Goal: Task Accomplishment & Management: Use online tool/utility

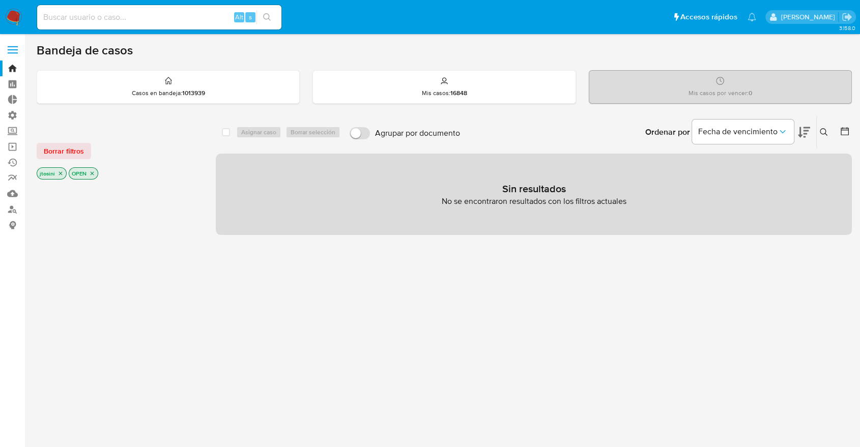
click at [60, 174] on icon "close-filter" at bounding box center [61, 174] width 6 height 6
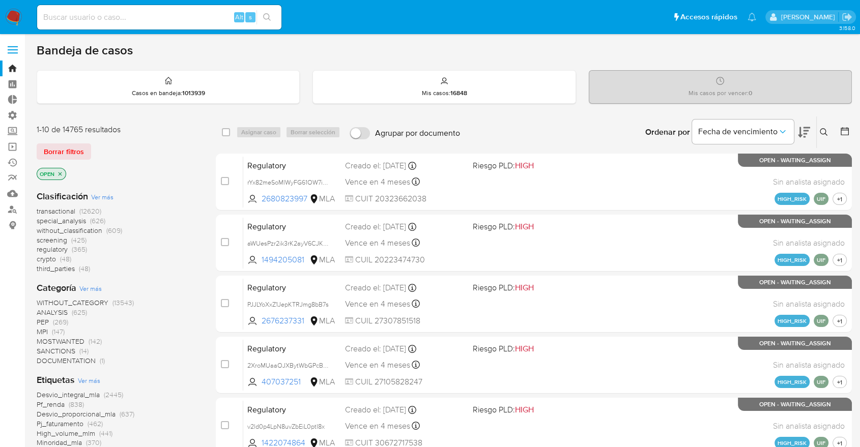
click at [60, 174] on icon "close-filter" at bounding box center [60, 174] width 6 height 6
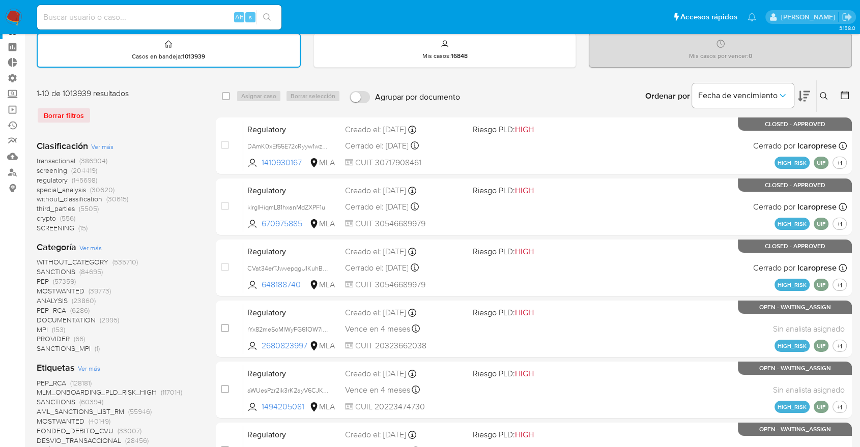
scroll to position [113, 0]
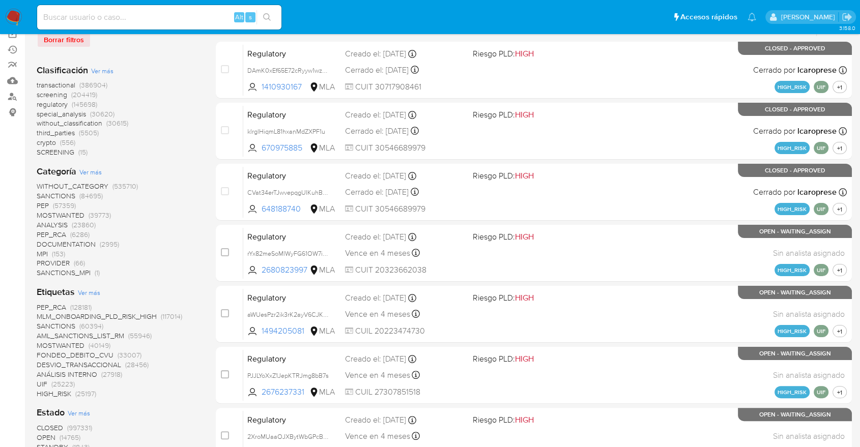
click at [61, 85] on span "transactional" at bounding box center [56, 85] width 39 height 10
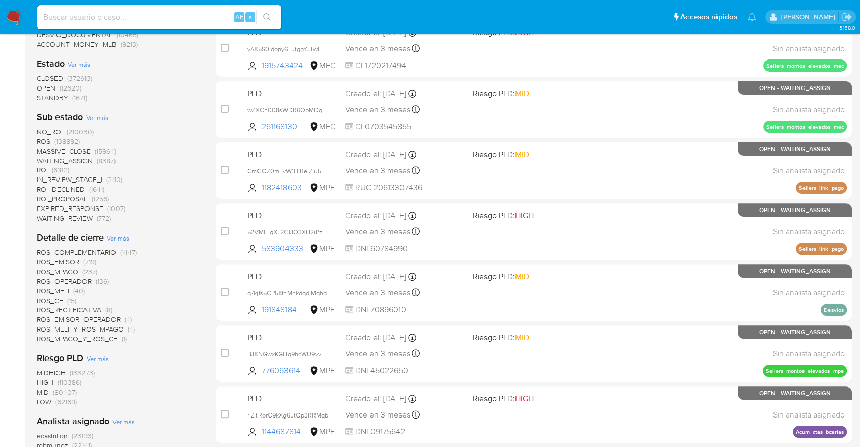
scroll to position [339, 0]
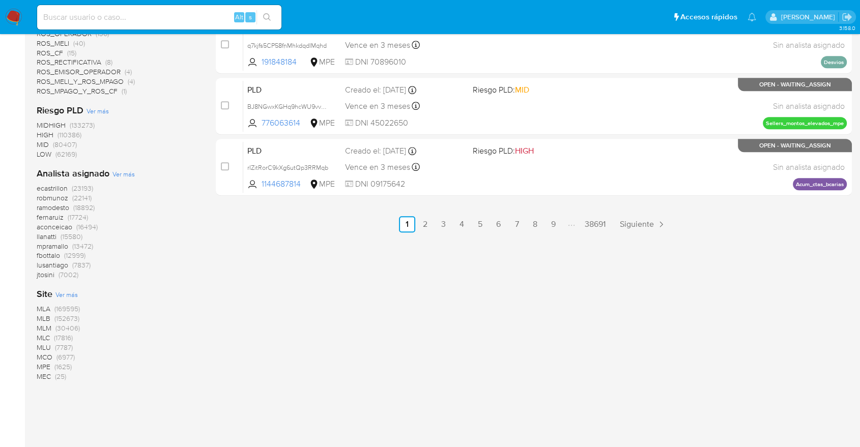
click at [49, 306] on span "MLA" at bounding box center [44, 309] width 14 height 10
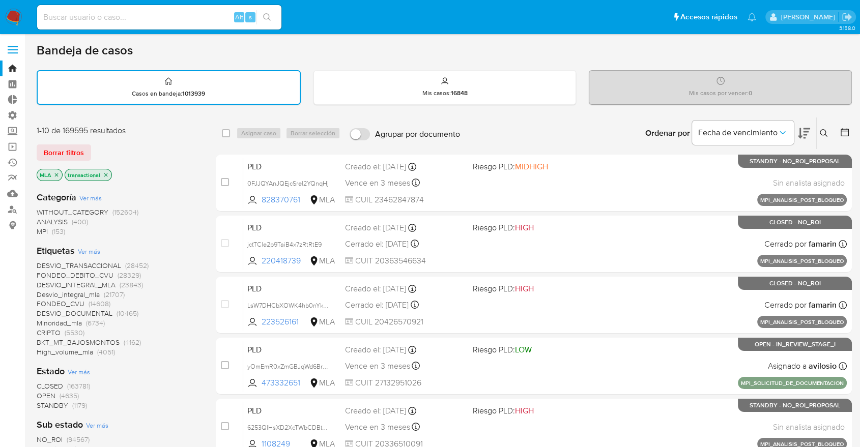
click at [569, 153] on div "select-all-cases-checkbox Asignar caso Borrar selección Agrupar por documento O…" at bounding box center [534, 441] width 636 height 649
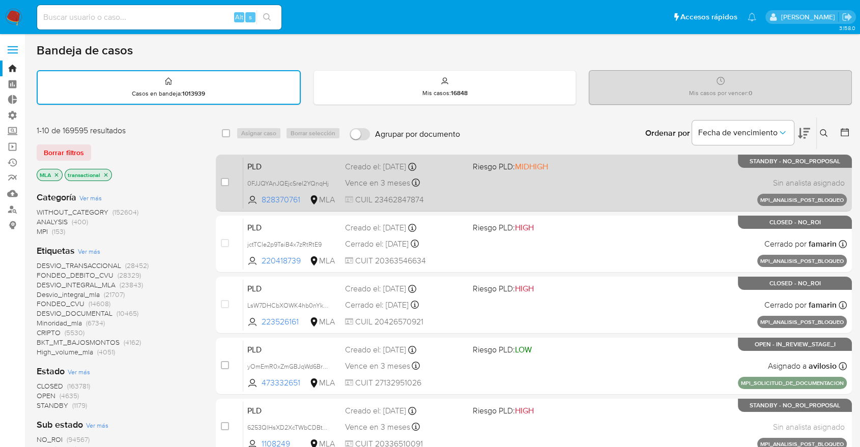
click at [565, 163] on span "Riesgo PLD: MIDHIGH" at bounding box center [532, 165] width 119 height 13
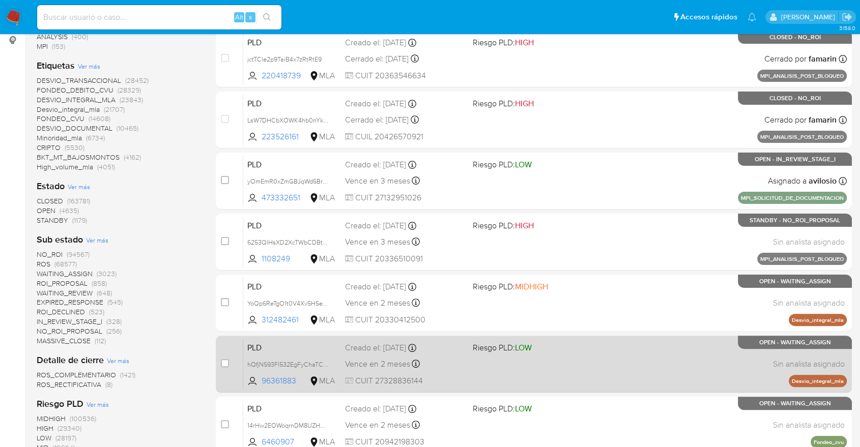
scroll to position [283, 0]
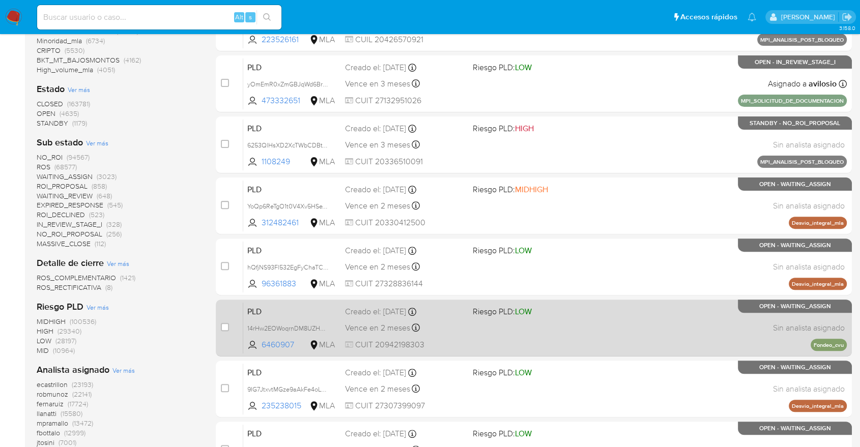
click at [458, 347] on span "CUIT 20942198303" at bounding box center [404, 345] width 119 height 11
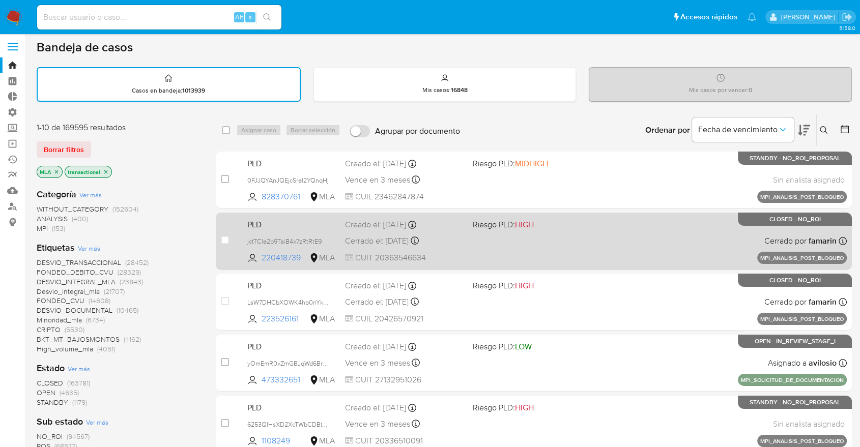
scroll to position [0, 0]
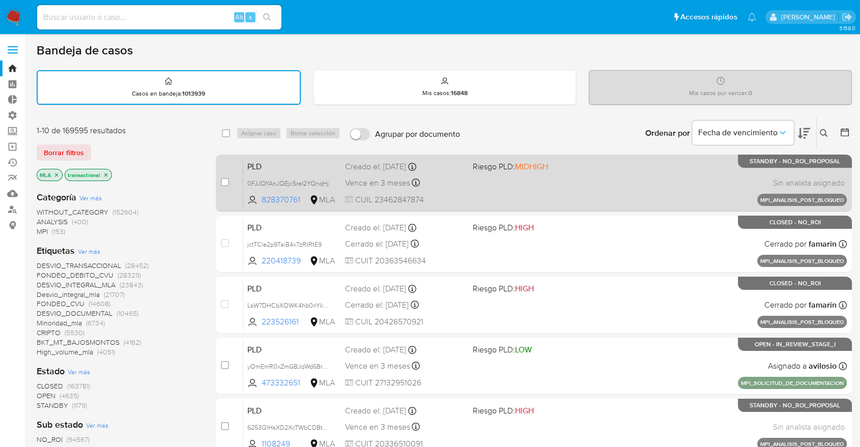
click at [505, 186] on div "PLD 0FJJQYAnJQEjcSrel2YQnqHj 828370761 MLA Riesgo PLD: MIDHIGH Creado el: 12/09…" at bounding box center [545, 182] width 604 height 51
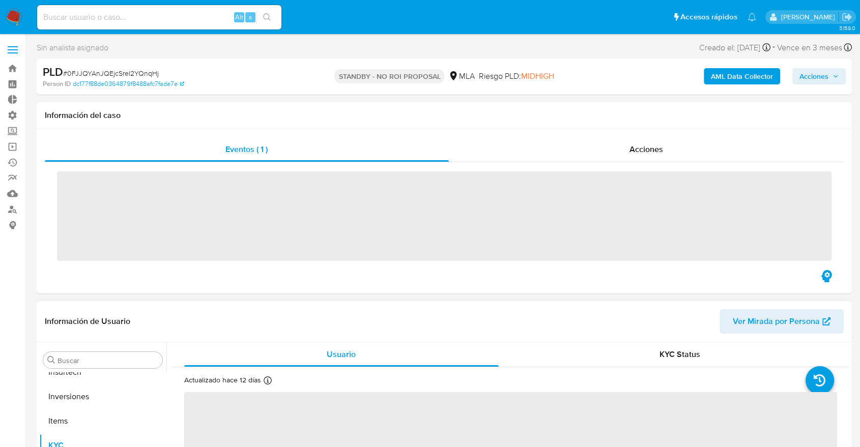
scroll to position [479, 0]
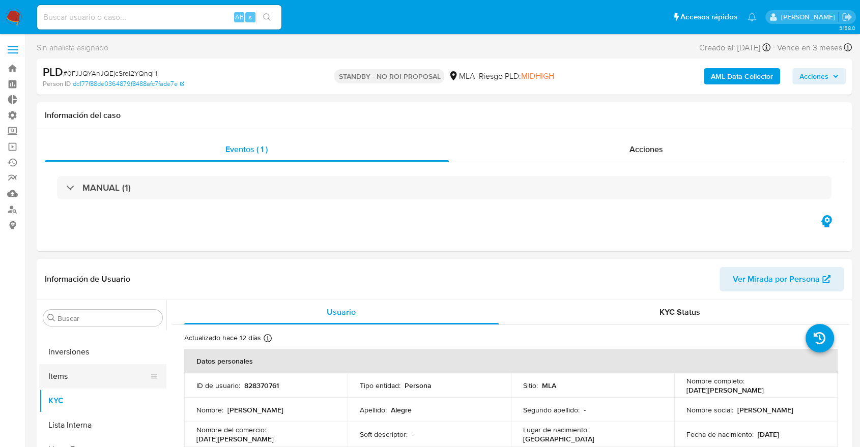
select select "10"
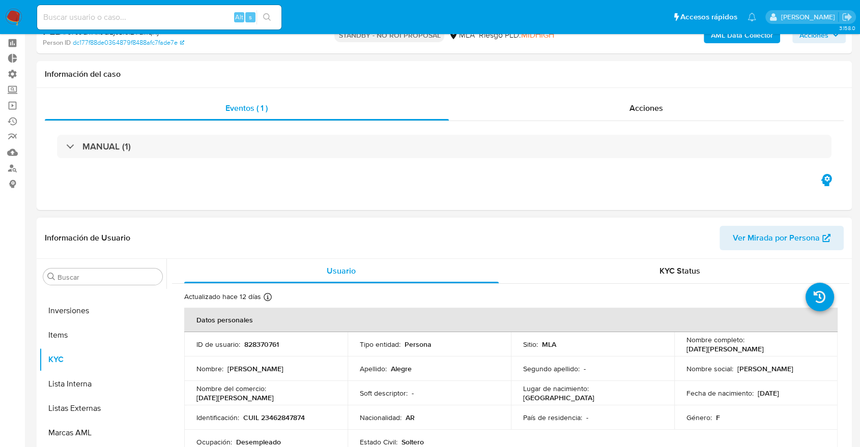
scroll to position [113, 0]
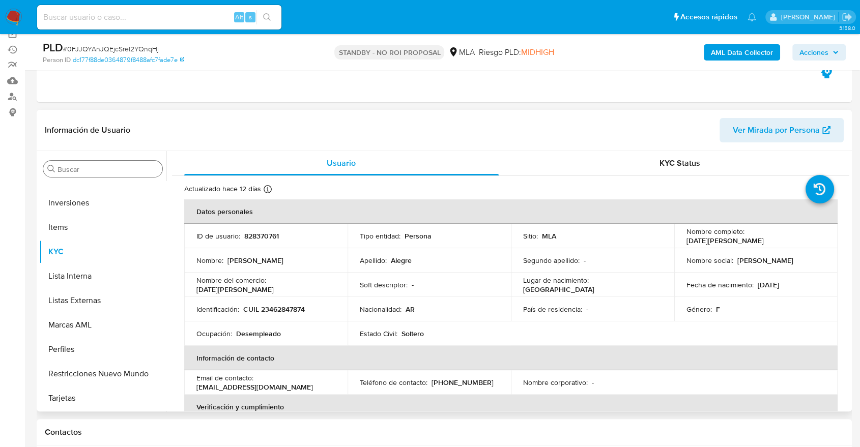
click at [94, 176] on div "Buscar" at bounding box center [102, 169] width 119 height 16
click at [96, 163] on div "Buscar" at bounding box center [102, 169] width 119 height 16
click at [98, 171] on input "Buscar" at bounding box center [108, 169] width 101 height 9
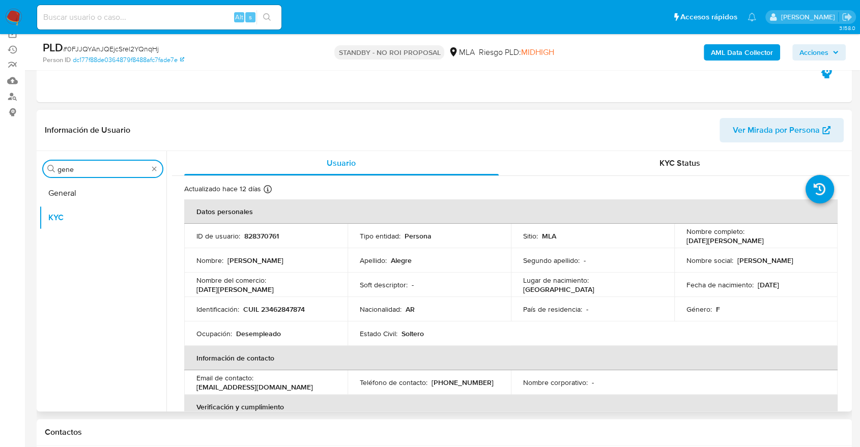
type input "gene"
click at [98, 180] on div "Buscar gene General KYC" at bounding box center [102, 282] width 127 height 259
click at [98, 186] on button "General" at bounding box center [98, 193] width 119 height 24
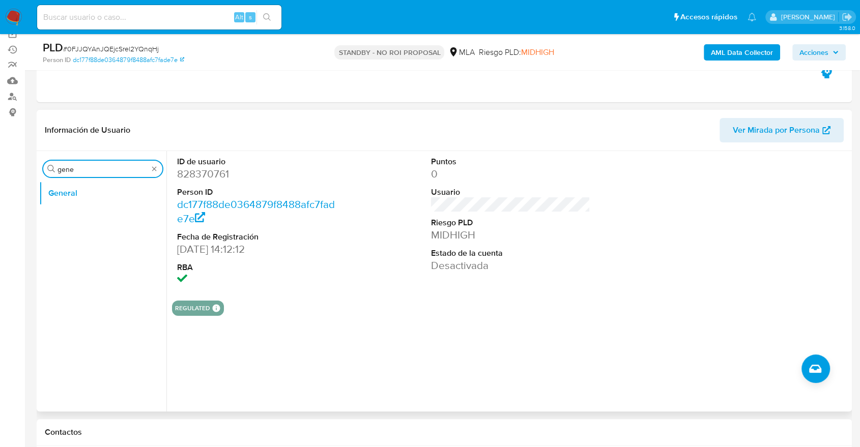
click at [97, 170] on input "gene" at bounding box center [103, 169] width 91 height 9
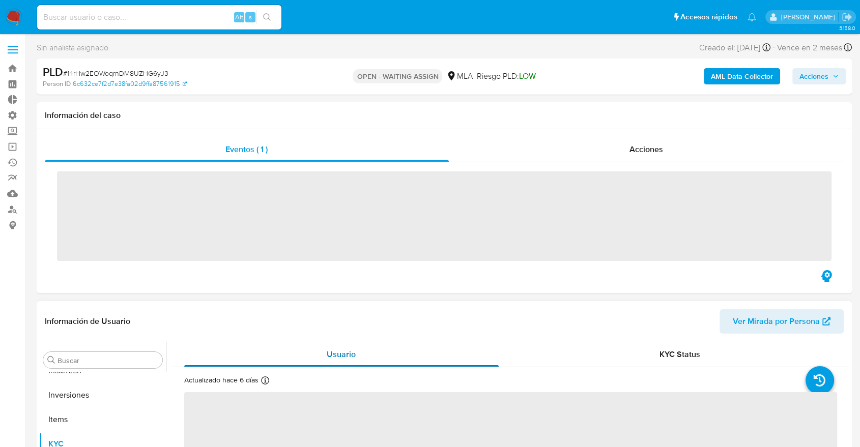
scroll to position [503, 0]
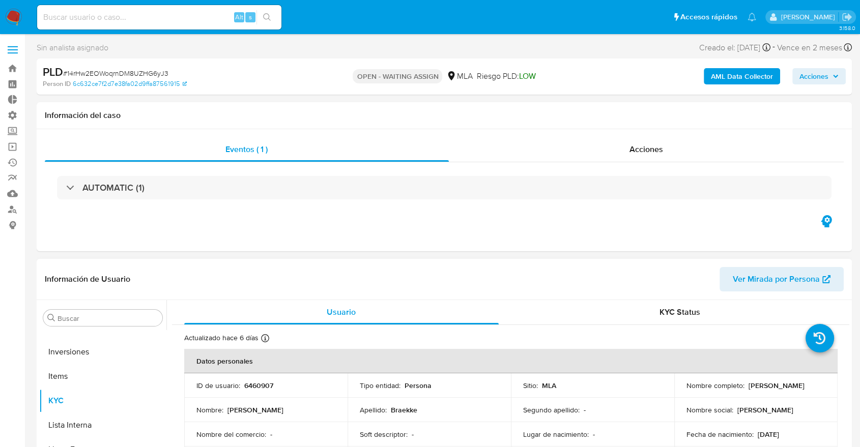
select select "10"
click at [85, 311] on div "Buscar" at bounding box center [102, 318] width 119 height 16
click at [86, 312] on div "Buscar" at bounding box center [102, 318] width 119 height 16
click at [87, 316] on input "Buscar" at bounding box center [108, 318] width 101 height 9
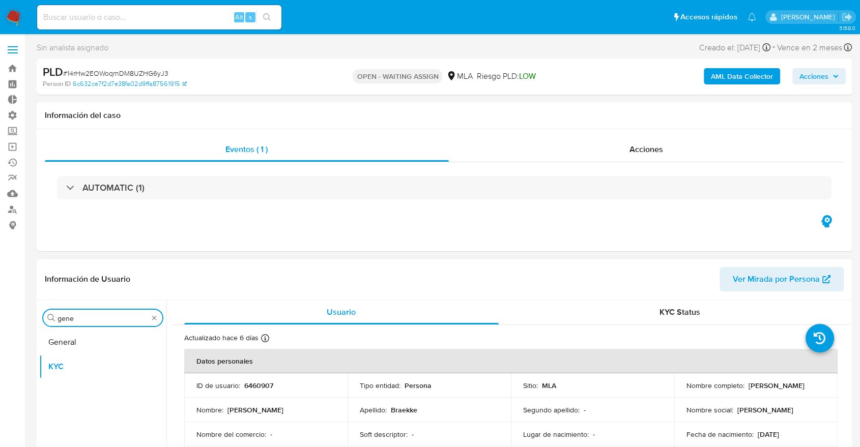
click at [80, 329] on div "Buscar gene General KYC" at bounding box center [102, 431] width 127 height 259
click at [81, 340] on button "General" at bounding box center [98, 342] width 119 height 24
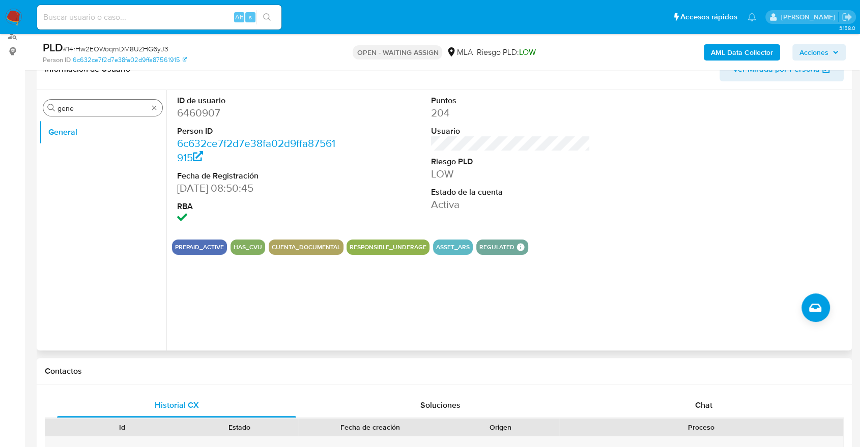
scroll to position [113, 0]
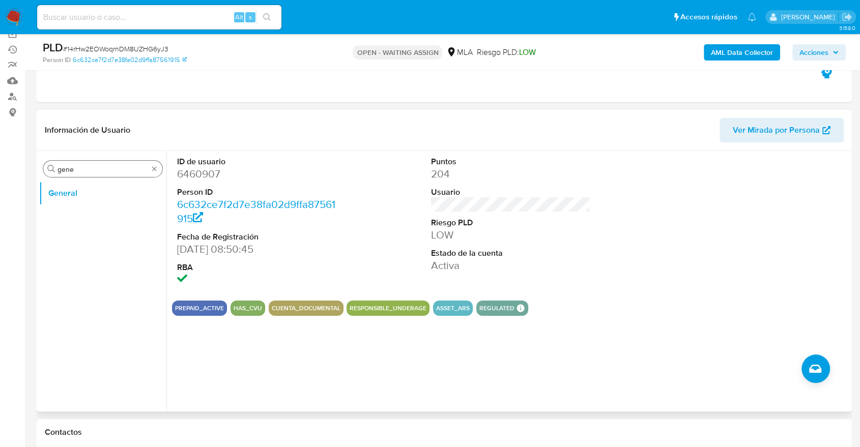
click at [90, 168] on input "gene" at bounding box center [103, 169] width 91 height 9
click at [125, 219] on button "KYC" at bounding box center [98, 218] width 119 height 24
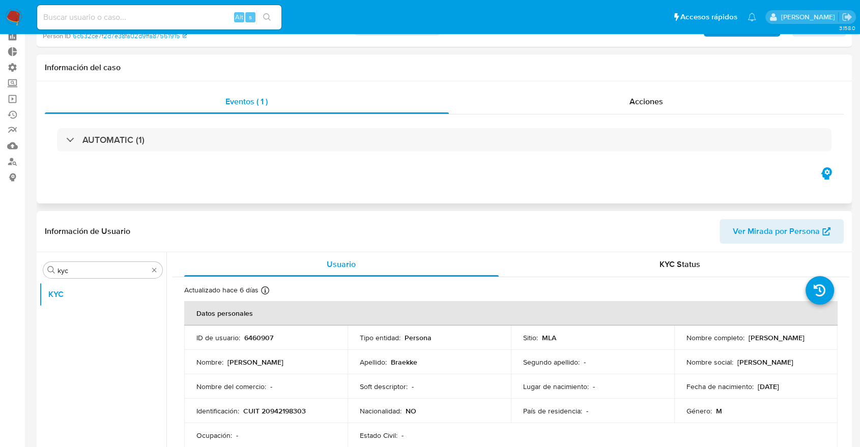
scroll to position [0, 0]
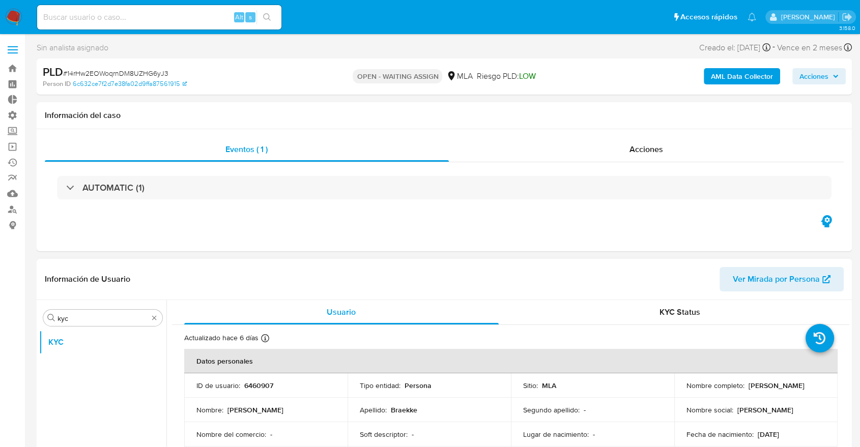
click at [754, 280] on span "Ver Mirada por Persona" at bounding box center [776, 279] width 87 height 24
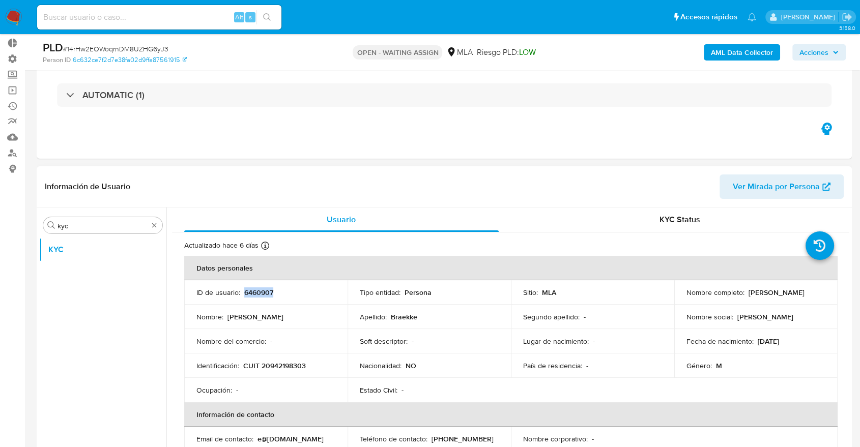
drag, startPoint x: 243, startPoint y: 294, endPoint x: 289, endPoint y: 297, distance: 45.4
click at [289, 297] on td "ID de usuario : 6460907" at bounding box center [265, 292] width 163 height 24
click at [78, 234] on div "Buscar kyc KYC" at bounding box center [102, 338] width 127 height 259
click at [78, 232] on div "Buscar kyc" at bounding box center [102, 225] width 119 height 16
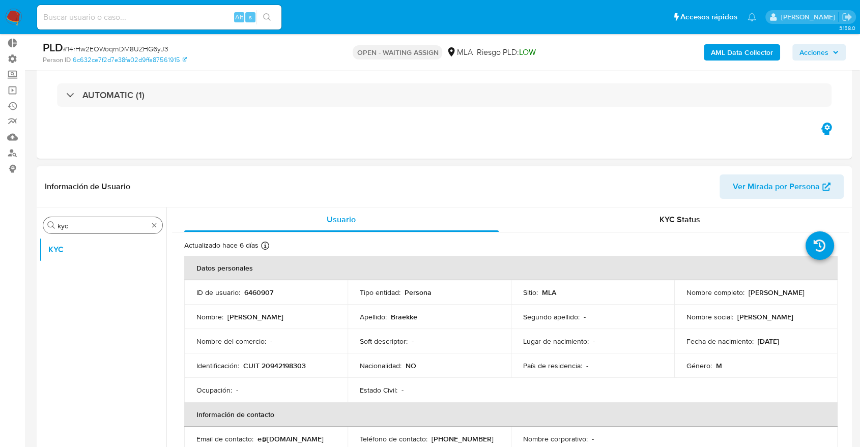
click at [77, 229] on input "kyc" at bounding box center [103, 225] width 91 height 9
click at [62, 258] on button "Aprobados" at bounding box center [98, 250] width 119 height 24
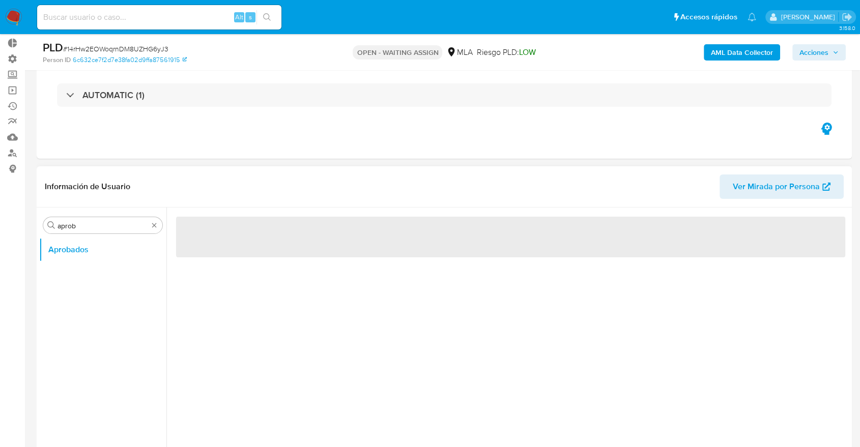
click at [286, 313] on div "‌" at bounding box center [507, 338] width 683 height 261
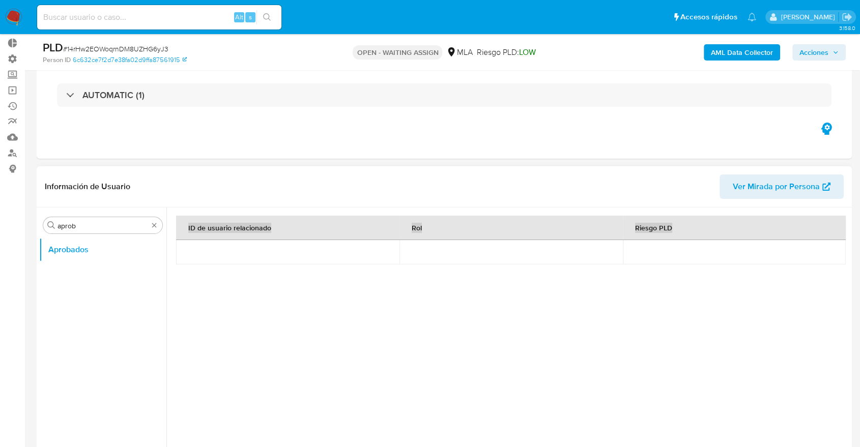
click at [353, 266] on div at bounding box center [511, 328] width 678 height 240
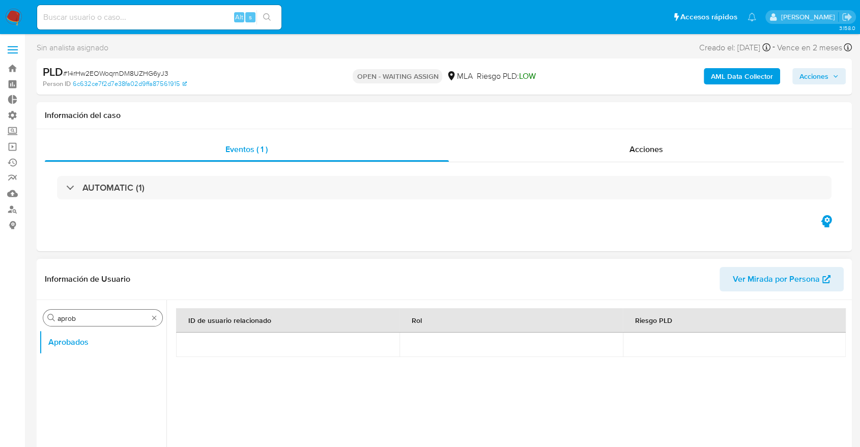
click at [91, 324] on div "Buscar aprob" at bounding box center [102, 318] width 119 height 16
click at [92, 322] on input "aprob" at bounding box center [103, 318] width 91 height 9
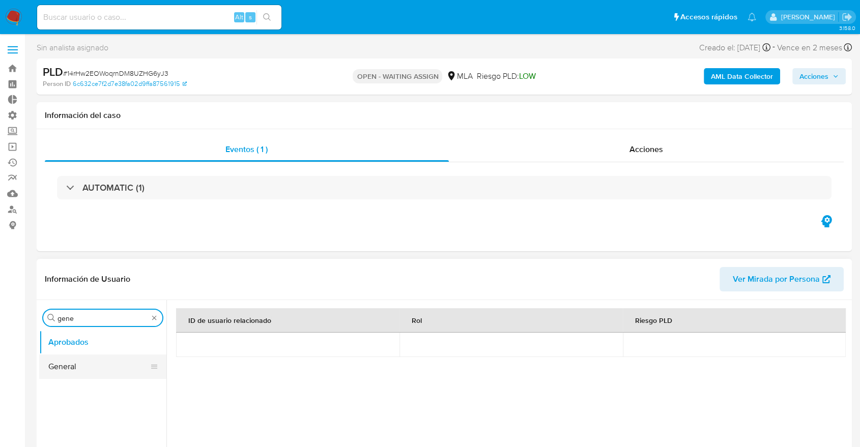
type input "gene"
click at [85, 356] on button "General" at bounding box center [98, 367] width 119 height 24
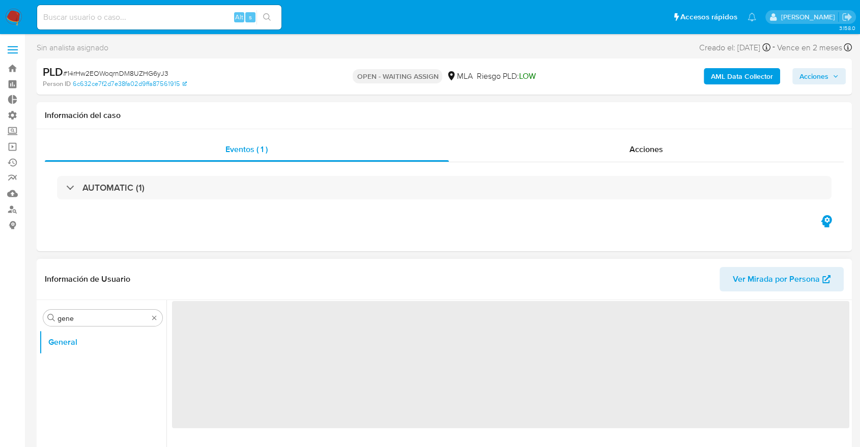
click at [82, 360] on ul "General" at bounding box center [102, 445] width 127 height 230
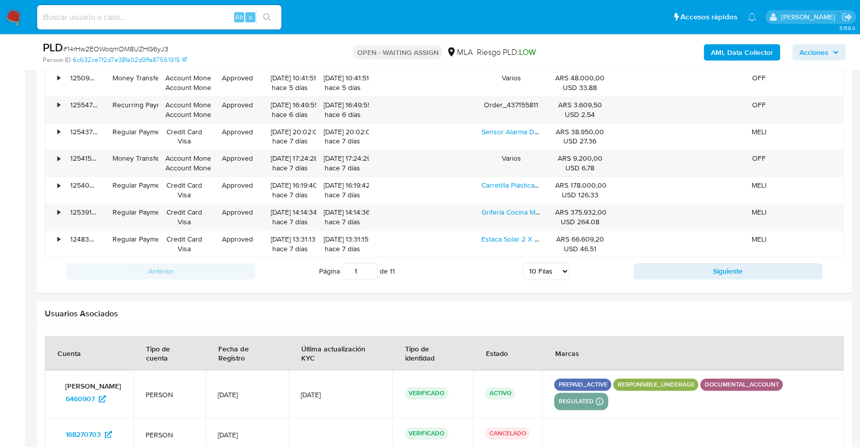
scroll to position [1357, 0]
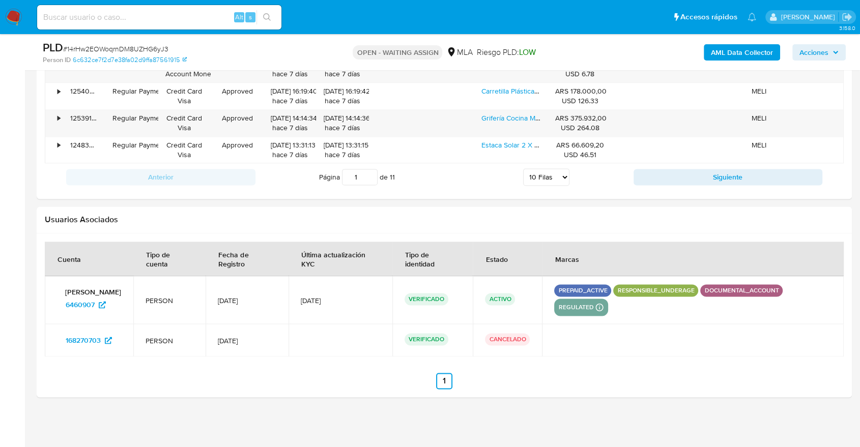
drag, startPoint x: 491, startPoint y: 330, endPoint x: 511, endPoint y: 334, distance: 20.8
click at [511, 334] on td "CANCELADO" at bounding box center [507, 340] width 69 height 33
click at [516, 334] on p "CANCELADO" at bounding box center [507, 339] width 45 height 12
drag, startPoint x: 529, startPoint y: 335, endPoint x: 59, endPoint y: 334, distance: 470.4
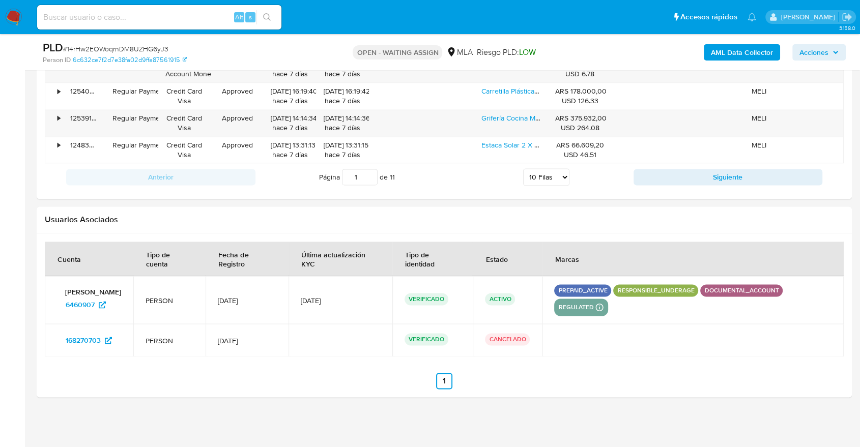
click at [59, 334] on tr "168270703 PERSON 6/Oct/2014 VERIFICADO CANCELADO" at bounding box center [444, 340] width 799 height 33
click at [384, 350] on td at bounding box center [341, 340] width 104 height 33
drag, startPoint x: 508, startPoint y: 340, endPoint x: 554, endPoint y: 347, distance: 46.4
click at [554, 347] on tr "168270703 PERSON 6/Oct/2014 VERIFICADO CANCELADO" at bounding box center [444, 340] width 799 height 33
click at [554, 347] on td at bounding box center [693, 340] width 302 height 33
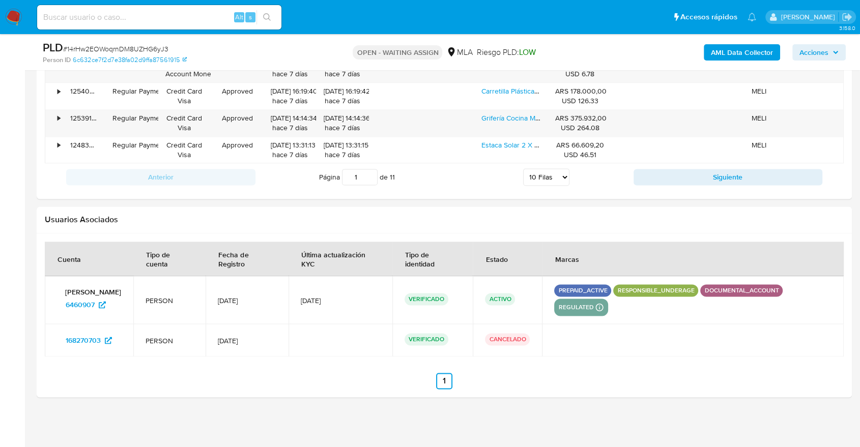
click at [554, 347] on td at bounding box center [693, 340] width 302 height 33
click at [71, 329] on td "168270703" at bounding box center [89, 340] width 89 height 33
click at [71, 335] on span "168270703" at bounding box center [83, 340] width 35 height 16
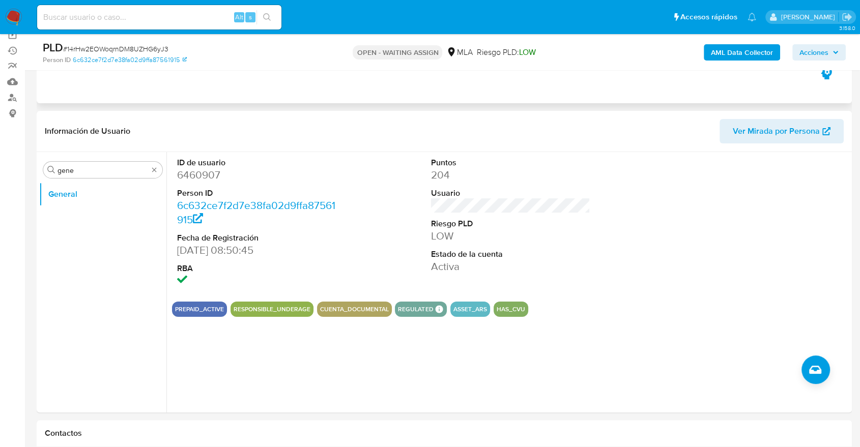
scroll to position [226, 0]
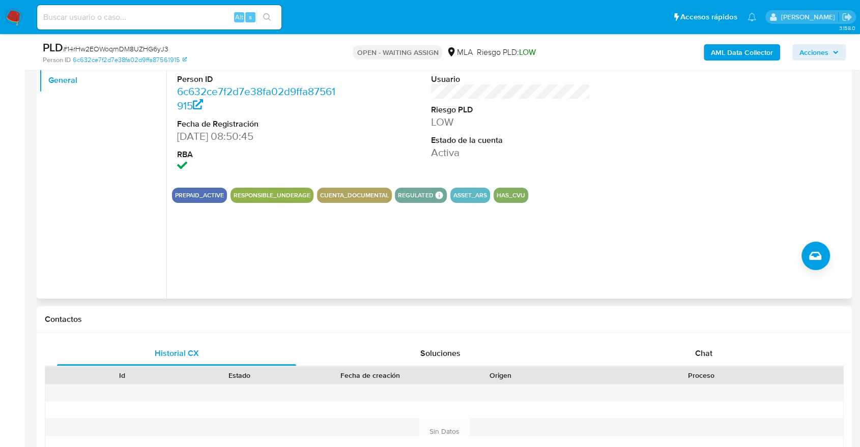
click at [224, 165] on dd at bounding box center [256, 167] width 159 height 14
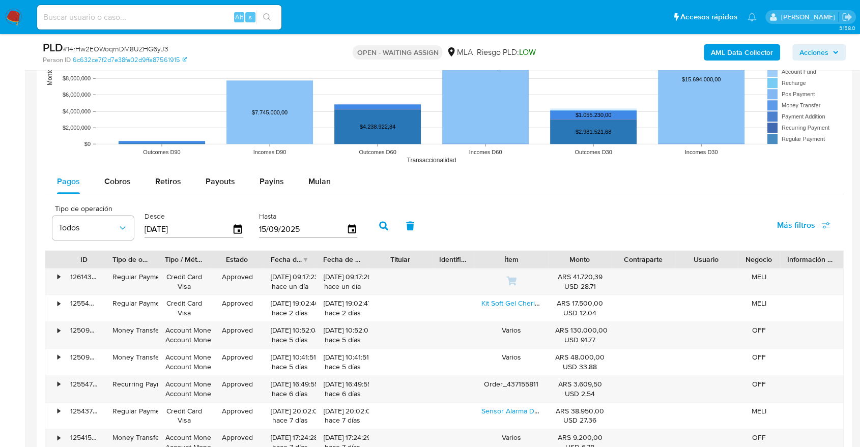
scroll to position [1131, 0]
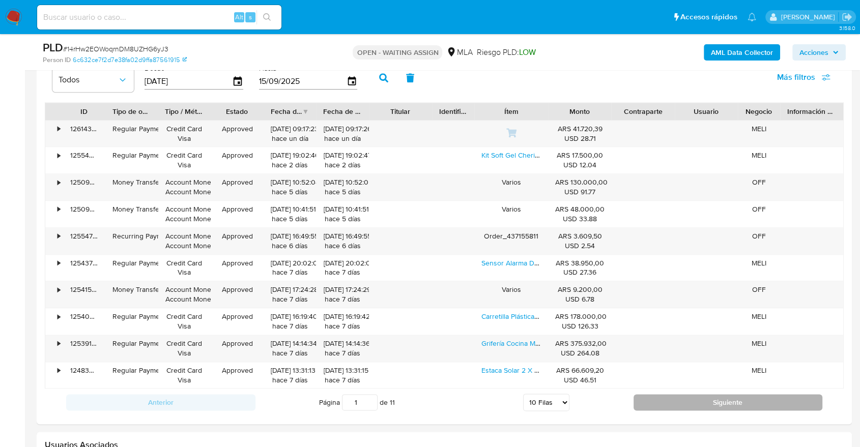
click at [683, 402] on button "Siguiente" at bounding box center [728, 403] width 189 height 16
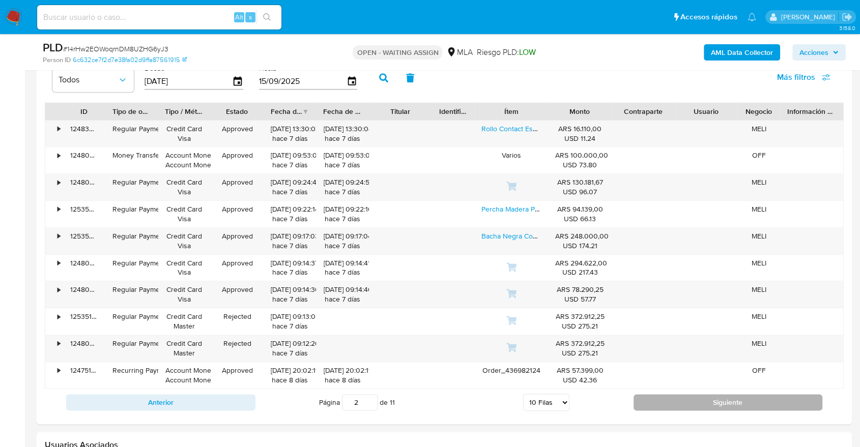
click at [686, 406] on button "Siguiente" at bounding box center [728, 403] width 189 height 16
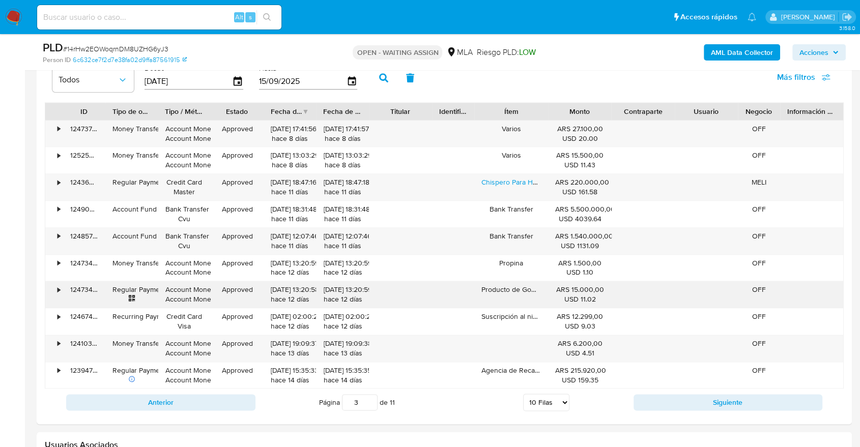
click at [812, 272] on div "• 124737470735 Money Transfer Account Money Account Money Approved 07/09/2025 1…" at bounding box center [444, 254] width 799 height 269
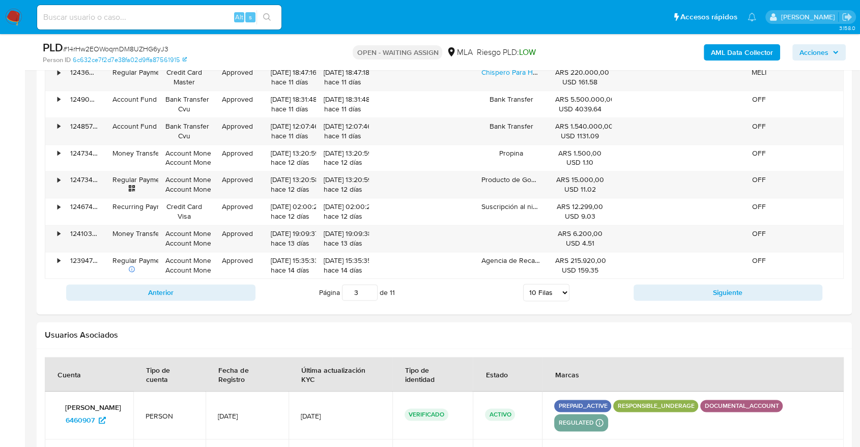
scroll to position [1244, 0]
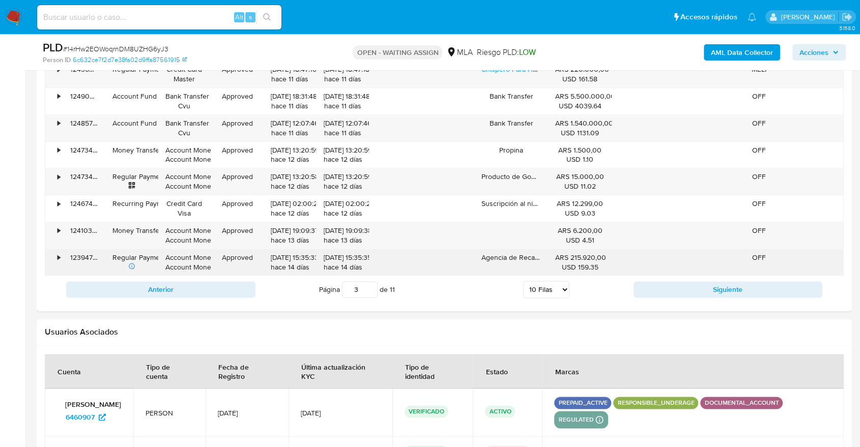
click at [61, 256] on div "•" at bounding box center [54, 262] width 18 height 26
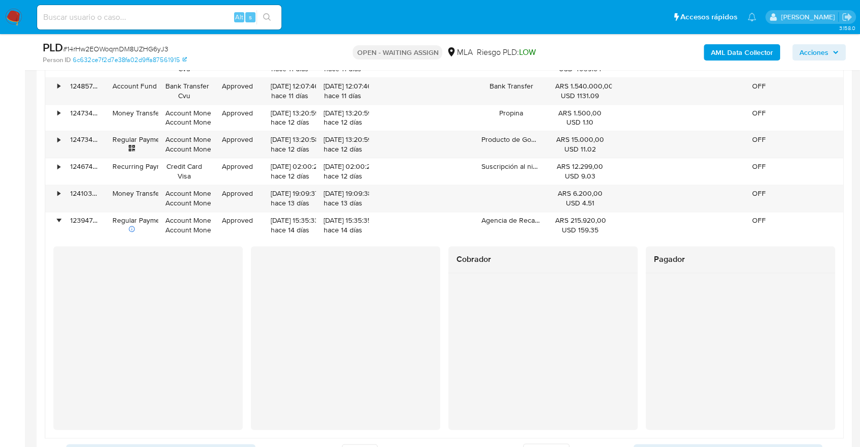
scroll to position [1301, 0]
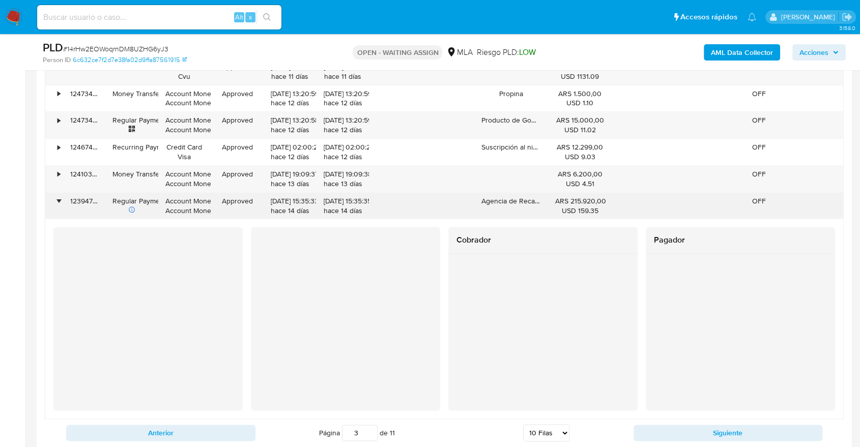
click at [59, 202] on div "•" at bounding box center [59, 201] width 3 height 10
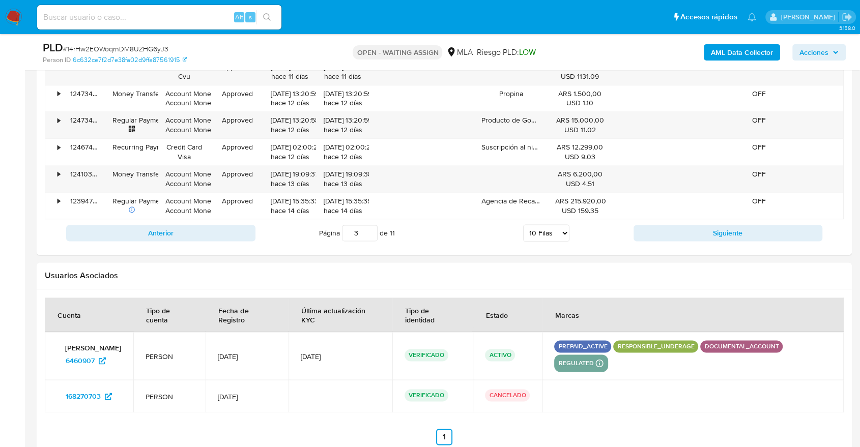
click at [782, 244] on div "Anterior Página 3 de 11 5 Filas 10 Filas 20 Filas 25 Filas 50 Filas 100 Filas S…" at bounding box center [444, 232] width 799 height 27
click at [779, 242] on div "Anterior Página 3 de 11 5 Filas 10 Filas 20 Filas 25 Filas 50 Filas 100 Filas S…" at bounding box center [444, 232] width 799 height 27
click at [775, 238] on button "Siguiente" at bounding box center [728, 233] width 189 height 16
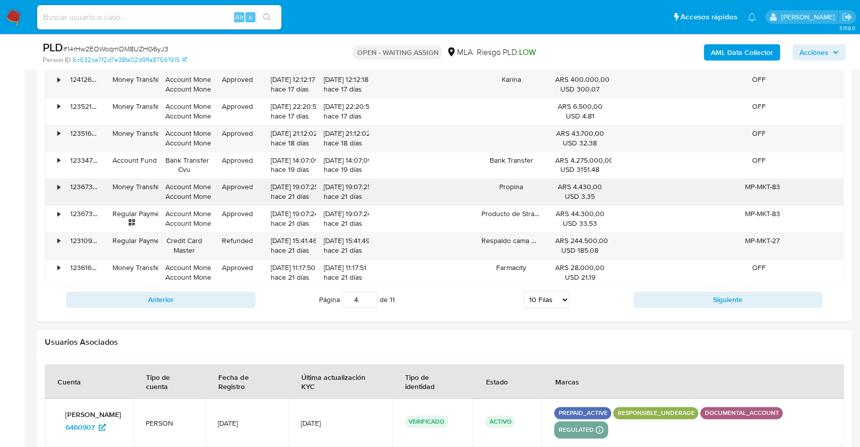
scroll to position [1244, 0]
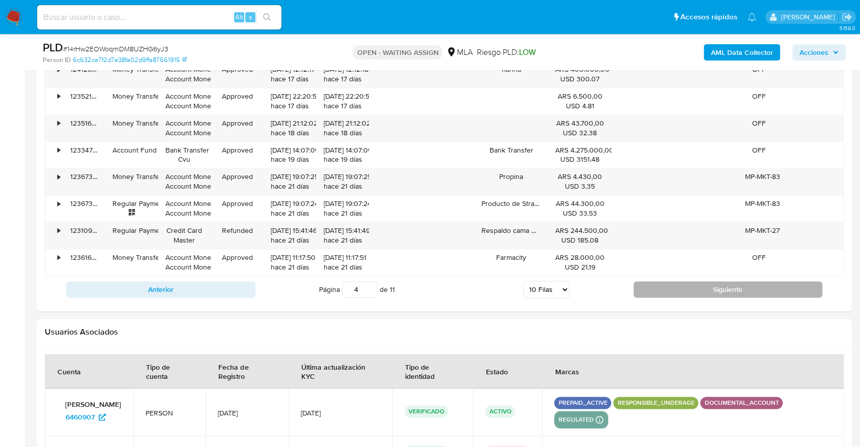
click at [723, 289] on button "Siguiente" at bounding box center [728, 290] width 189 height 16
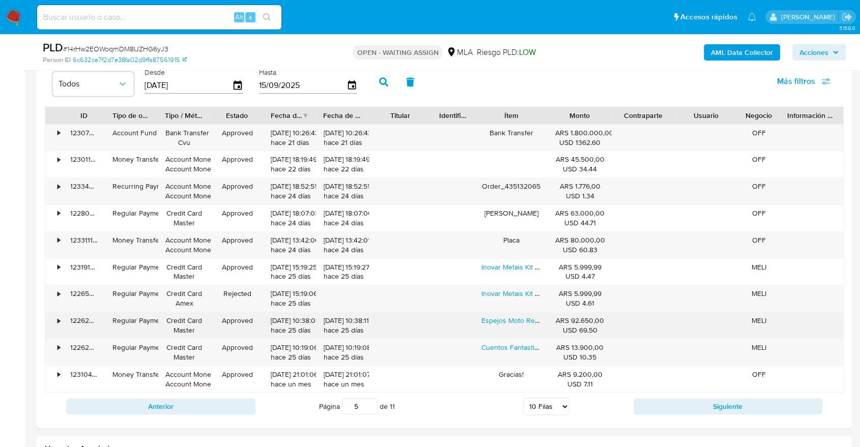
scroll to position [1188, 0]
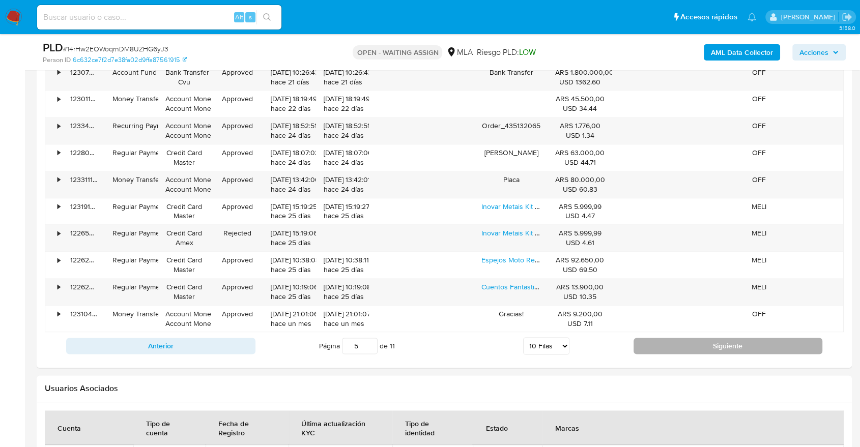
click at [736, 348] on button "Siguiente" at bounding box center [728, 346] width 189 height 16
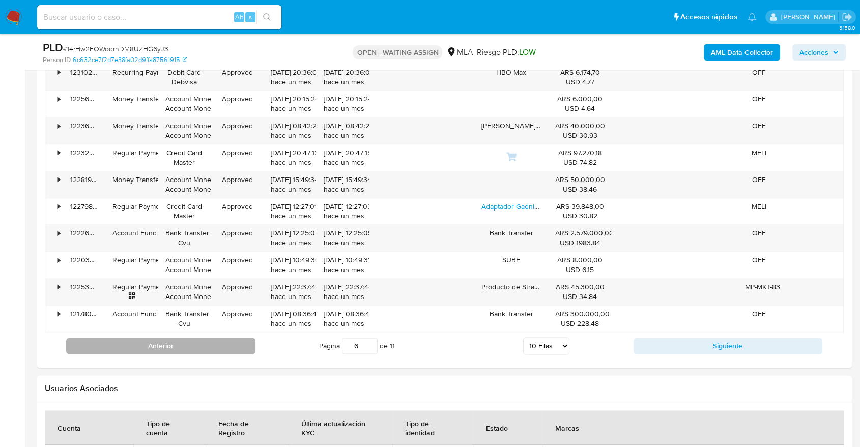
click at [97, 347] on button "Anterior" at bounding box center [160, 346] width 189 height 16
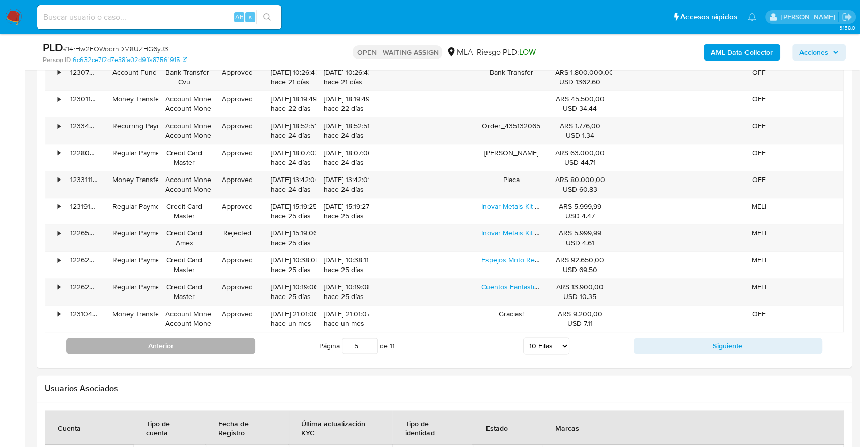
click at [194, 350] on button "Anterior" at bounding box center [160, 346] width 189 height 16
type input "4"
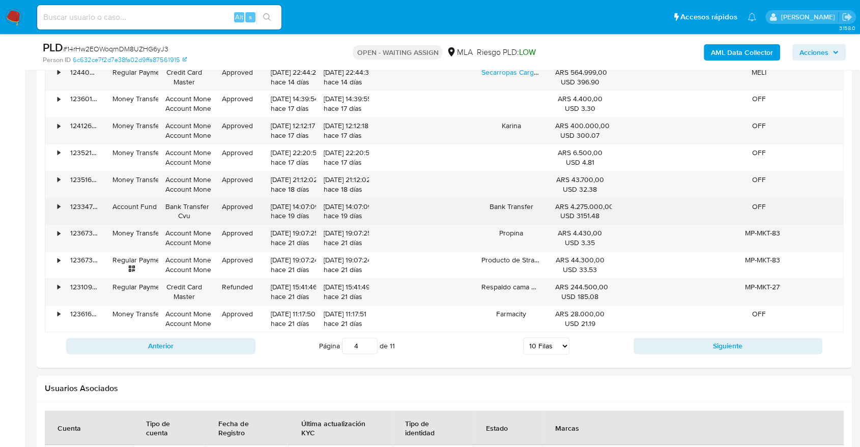
scroll to position [1075, 0]
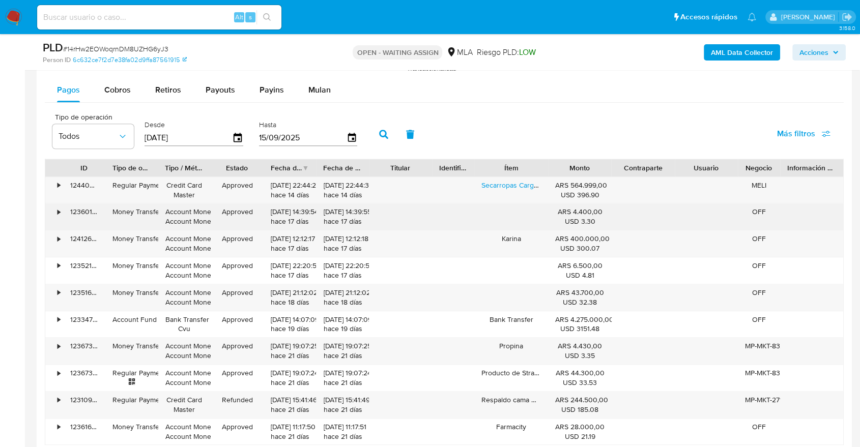
click at [58, 223] on div "•" at bounding box center [54, 217] width 18 height 26
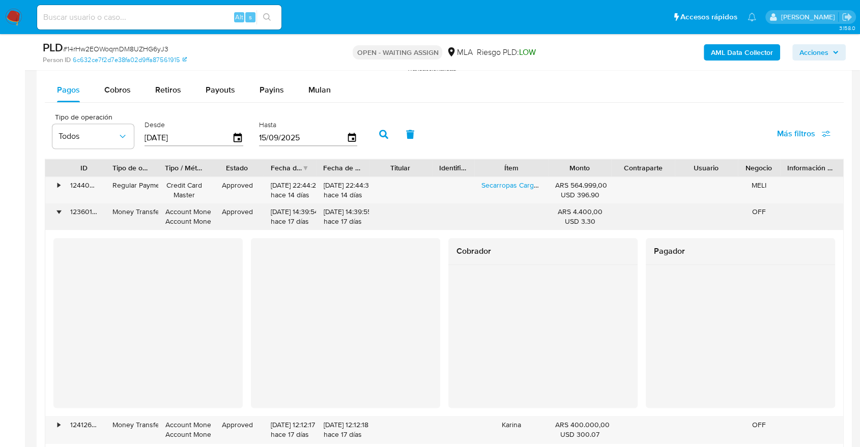
click at [50, 222] on div "•" at bounding box center [54, 217] width 18 height 26
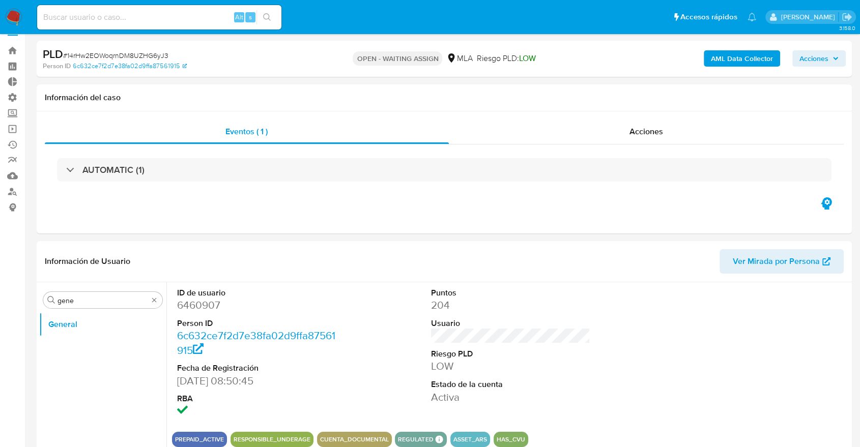
scroll to position [0, 0]
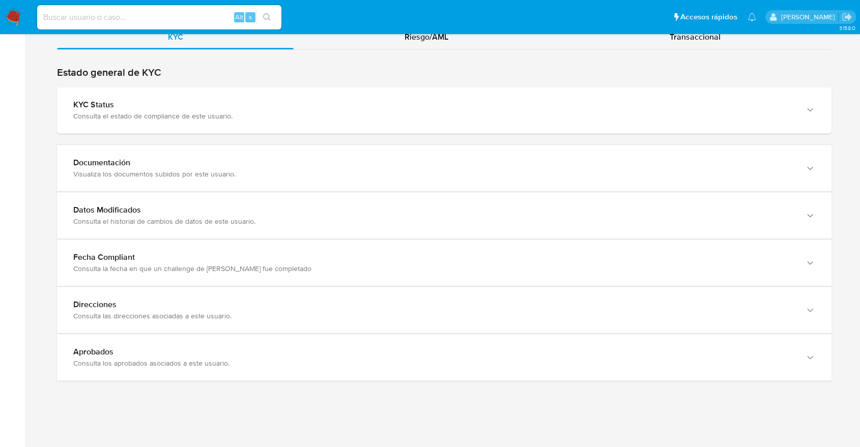
scroll to position [842, 0]
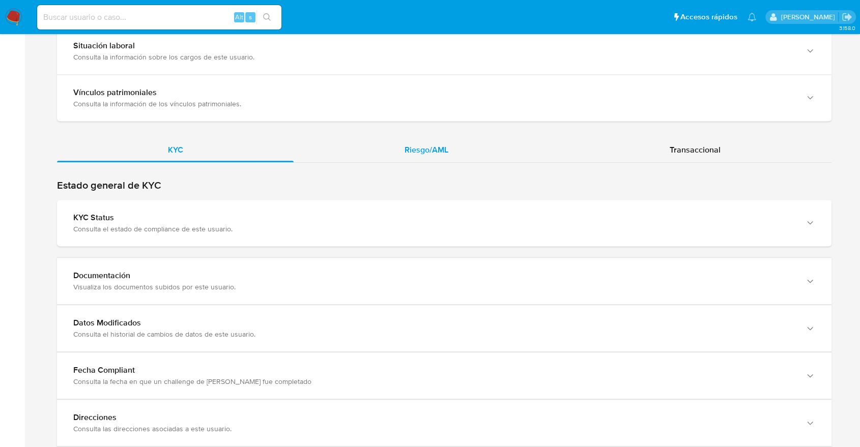
click at [508, 146] on div "Riesgo/AML" at bounding box center [426, 150] width 265 height 24
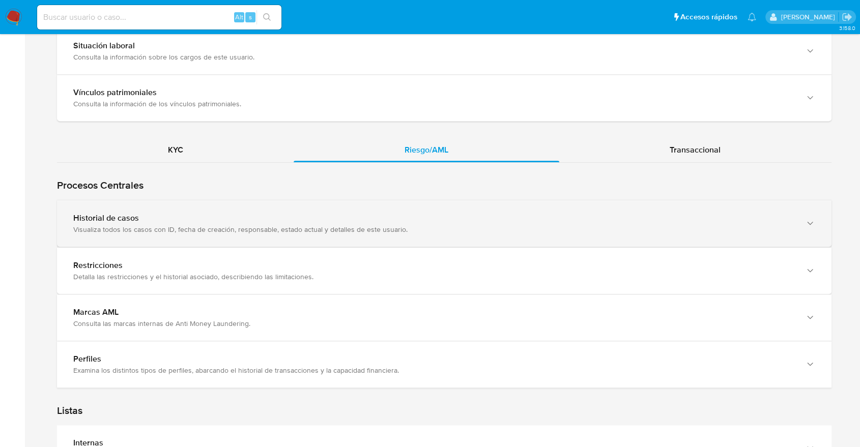
click at [257, 225] on div "Visualiza todos los casos con ID, fecha de creación, responsable, estado actual…" at bounding box center [434, 229] width 722 height 9
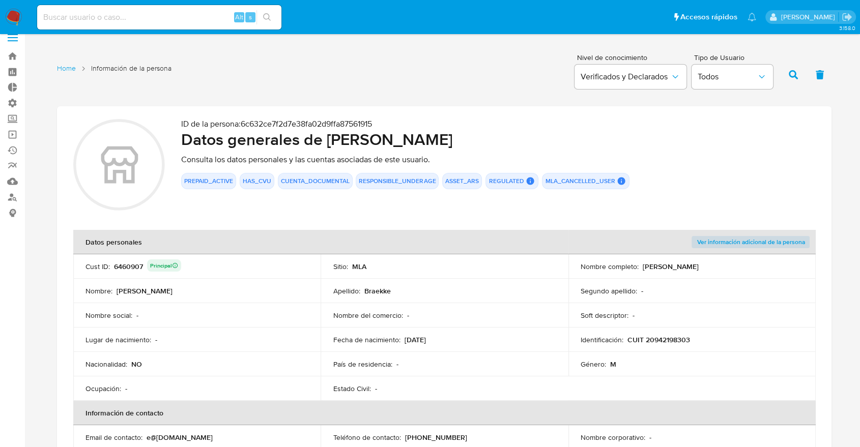
scroll to position [0, 0]
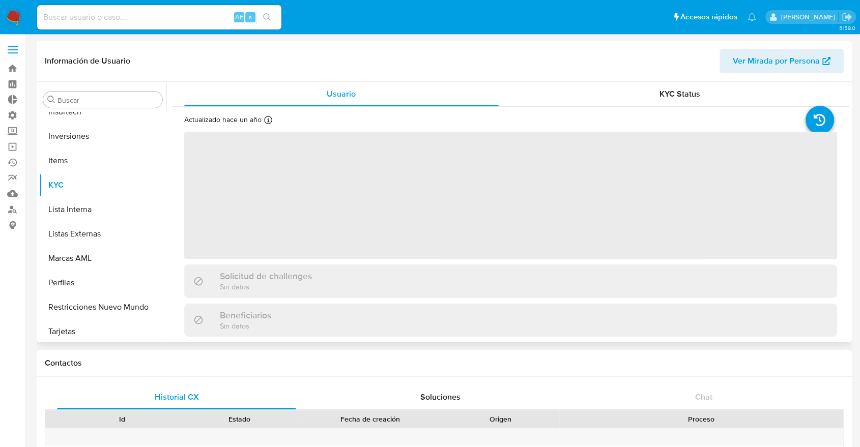
scroll to position [479, 0]
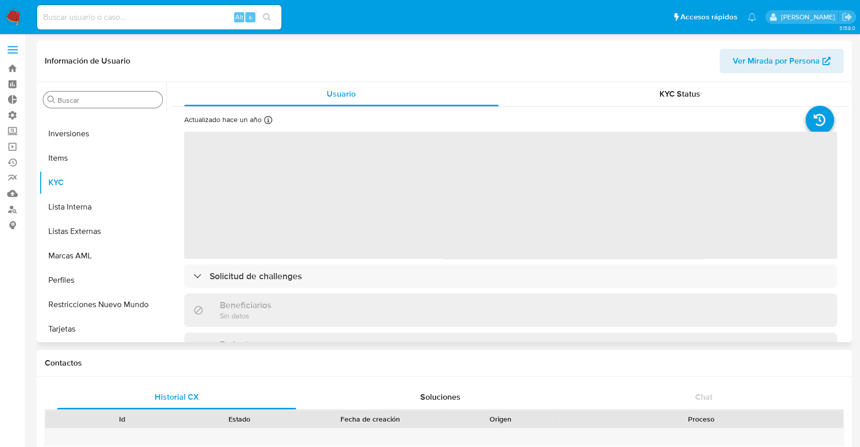
click at [110, 99] on input "Buscar" at bounding box center [108, 100] width 101 height 9
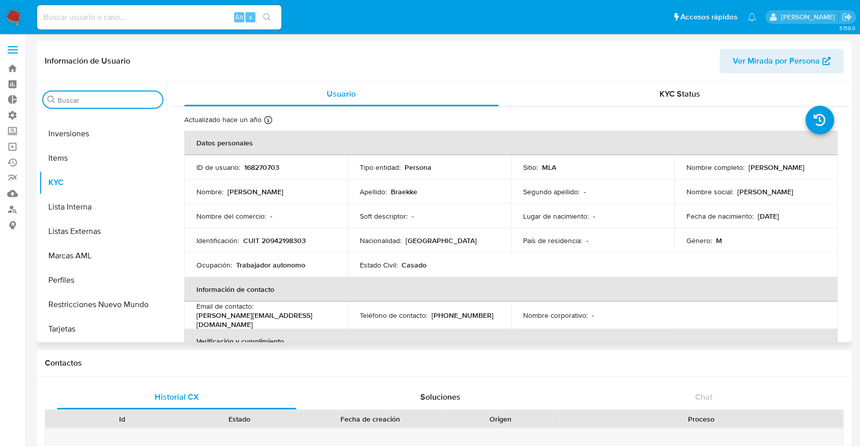
select select "10"
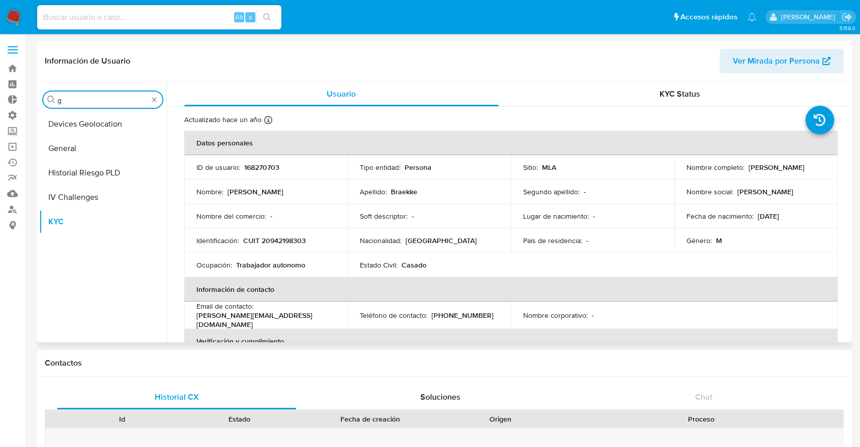
scroll to position [0, 0]
type input "genera"
click at [78, 113] on button "General" at bounding box center [98, 124] width 119 height 24
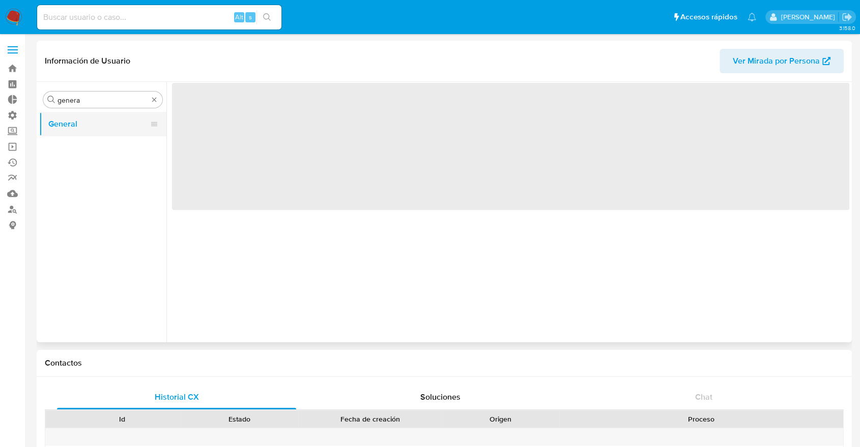
click at [76, 120] on button "General" at bounding box center [98, 124] width 119 height 24
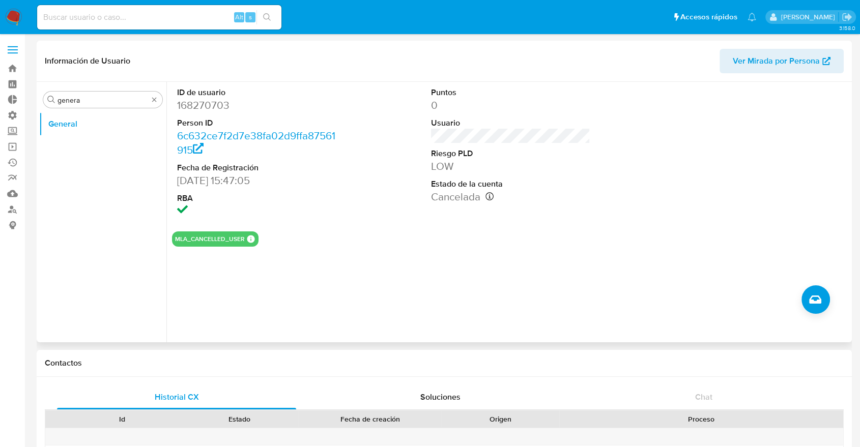
drag, startPoint x: 202, startPoint y: 242, endPoint x: 281, endPoint y: 252, distance: 80.0
click at [281, 252] on div "ID de usuario 168270703 Person ID 6c632ce7f2d7e38fa02d9ffa87561915 Fecha de Reg…" at bounding box center [507, 212] width 683 height 261
drag, startPoint x: 233, startPoint y: 246, endPoint x: 166, endPoint y: 224, distance: 70.0
click at [166, 224] on div "ID de usuario 168270703 Person ID 6c632ce7f2d7e38fa02d9ffa87561915 Fecha de Reg…" at bounding box center [507, 212] width 683 height 261
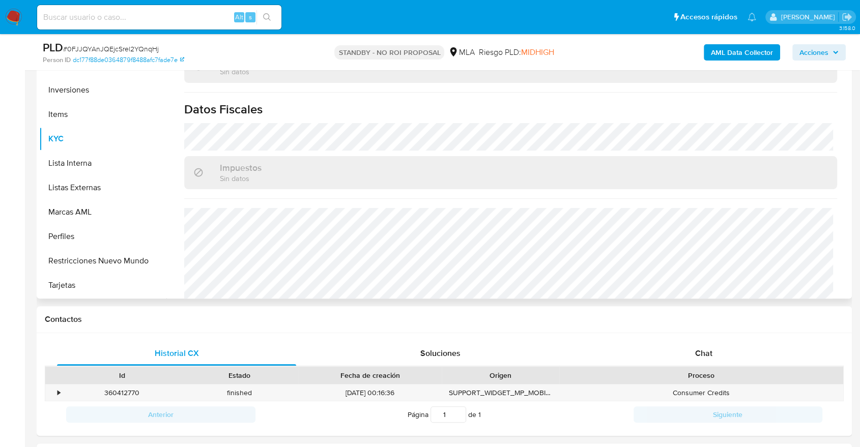
scroll to position [546, 0]
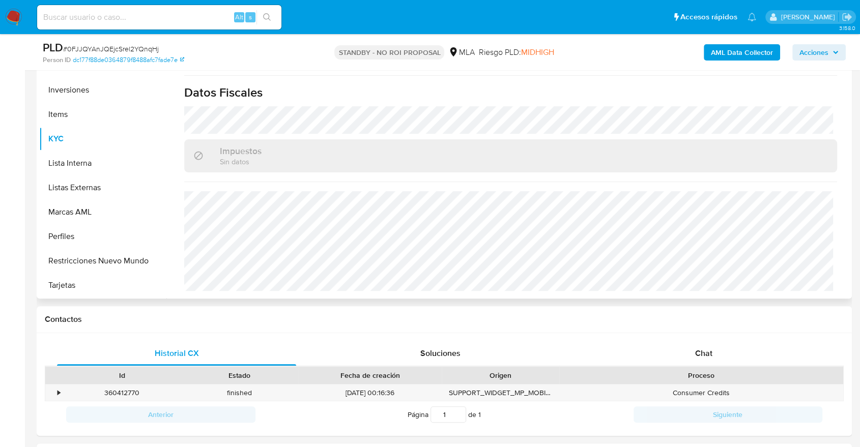
select select "10"
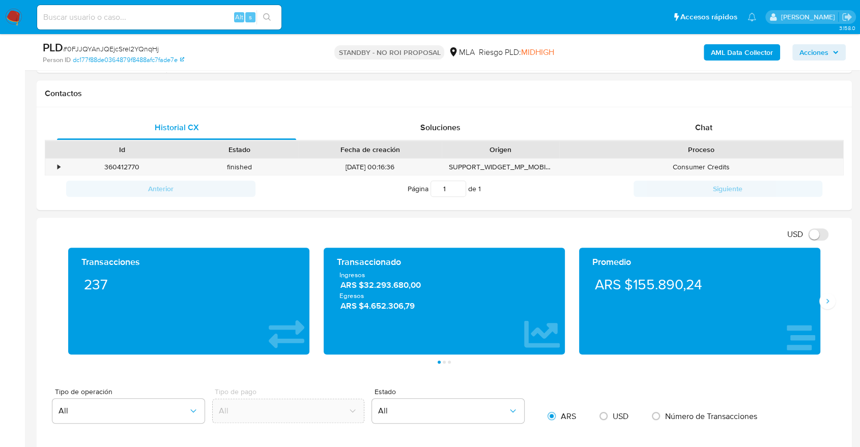
scroll to position [509, 0]
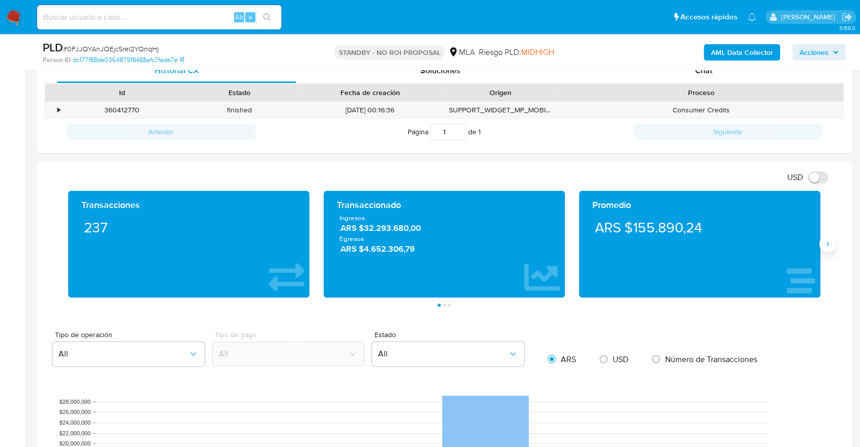
click at [826, 241] on icon "Siguiente" at bounding box center [828, 244] width 8 height 8
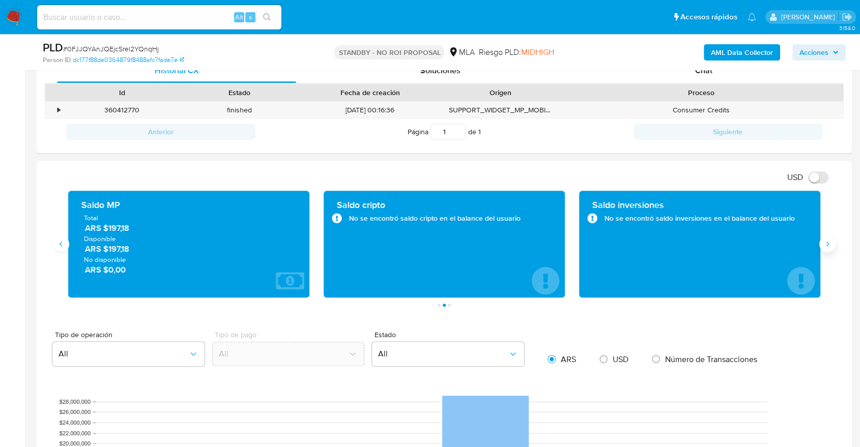
click at [822, 245] on button "Siguiente" at bounding box center [828, 244] width 16 height 16
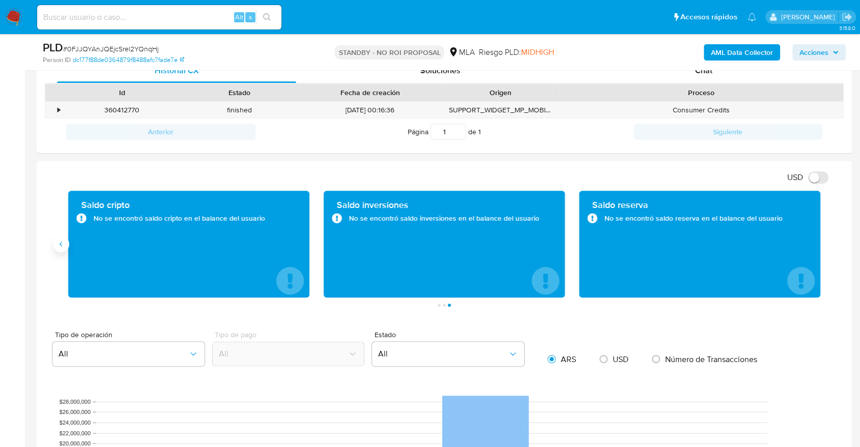
click at [54, 247] on button "Anterior" at bounding box center [61, 244] width 16 height 16
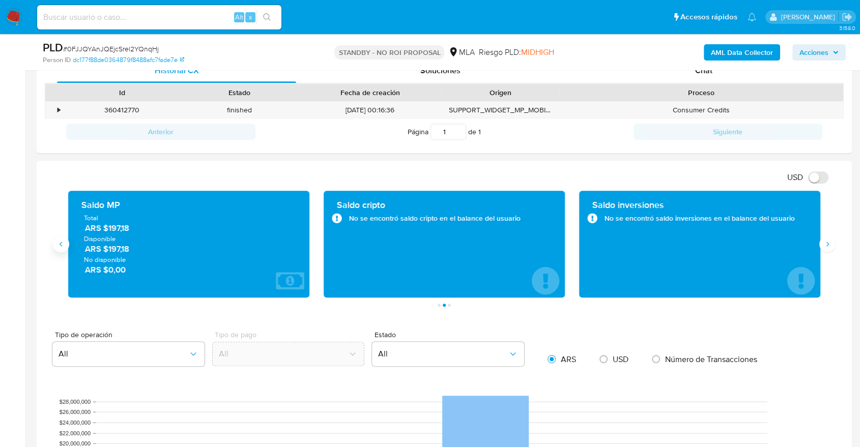
click at [54, 247] on button "Anterior" at bounding box center [61, 244] width 16 height 16
